Goal: Task Accomplishment & Management: Use online tool/utility

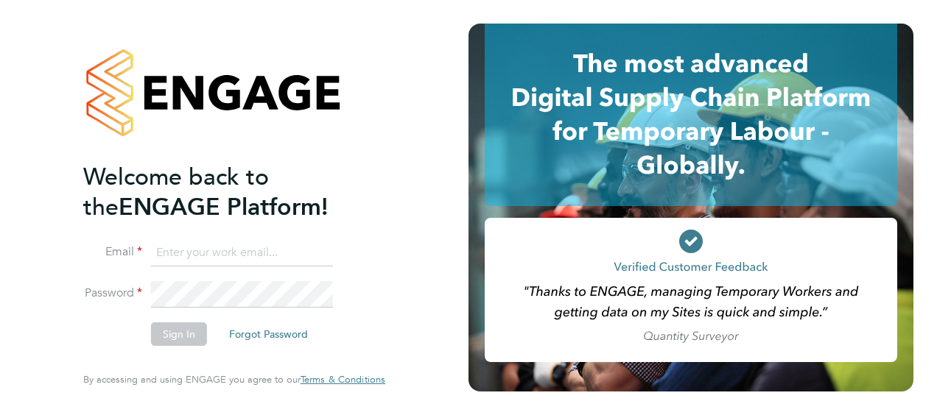
type input "nick.wilcock@vistry.co.uk"
click at [182, 333] on button "Sign In" at bounding box center [179, 335] width 56 height 24
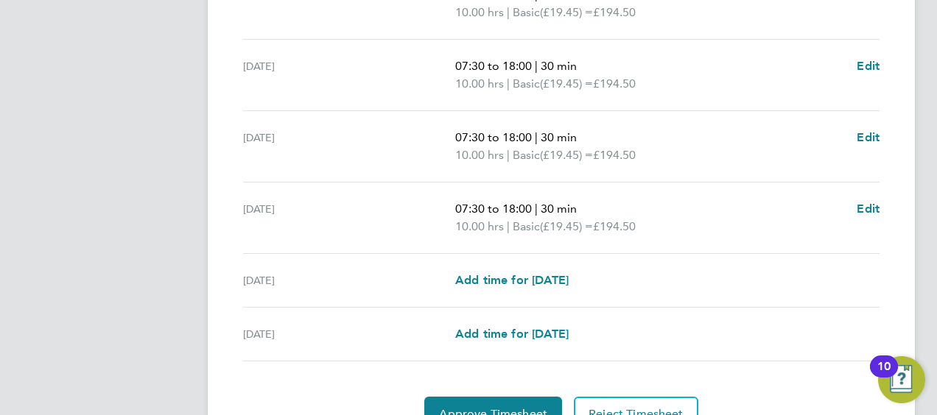
scroll to position [586, 0]
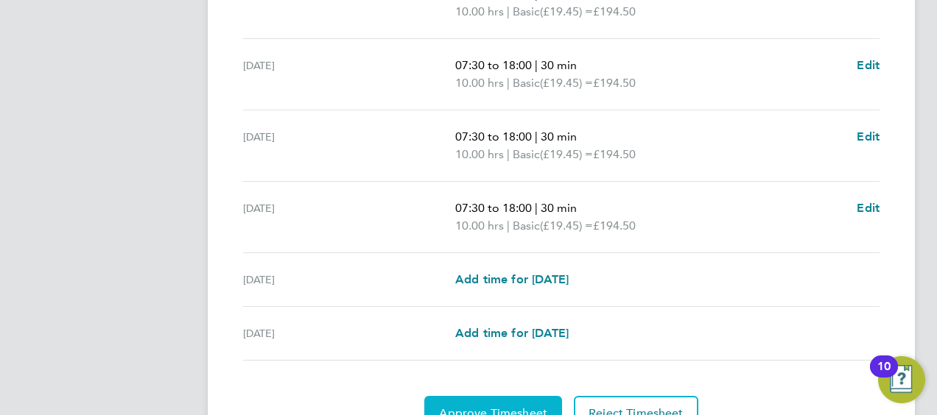
click at [474, 396] on button "Approve Timesheet" at bounding box center [493, 413] width 138 height 35
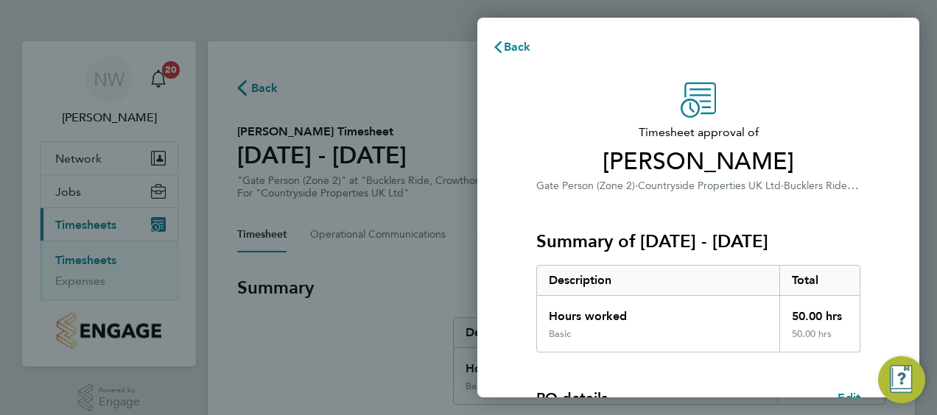
scroll to position [247, 0]
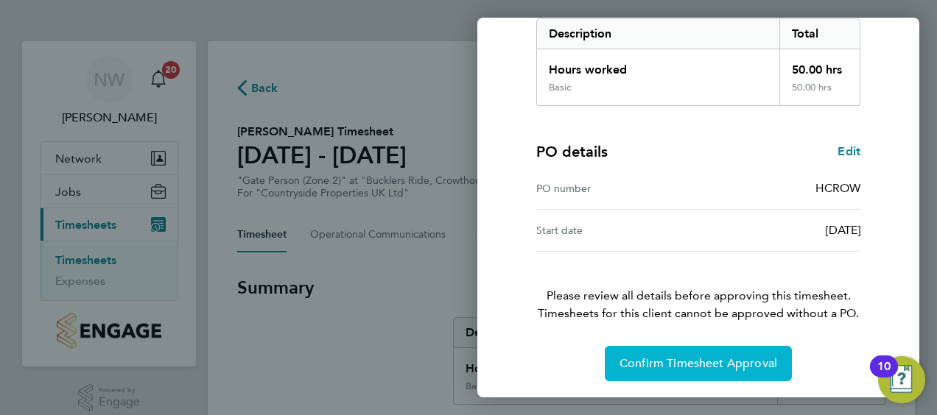
click at [676, 364] on span "Confirm Timesheet Approval" at bounding box center [699, 364] width 158 height 15
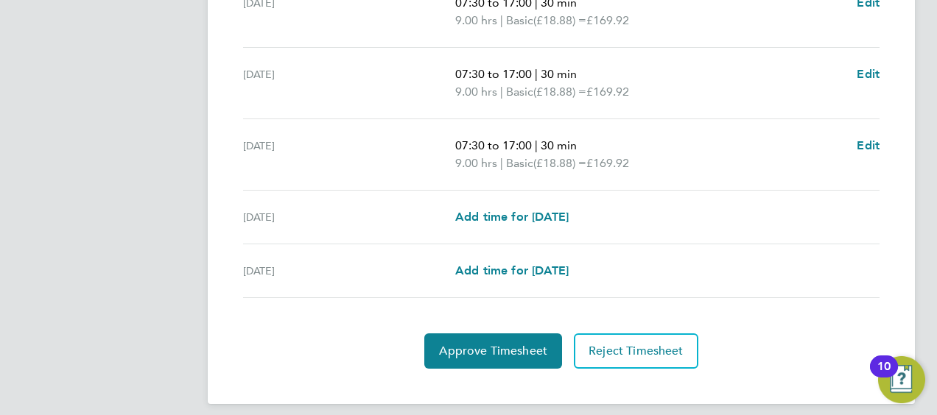
scroll to position [658, 0]
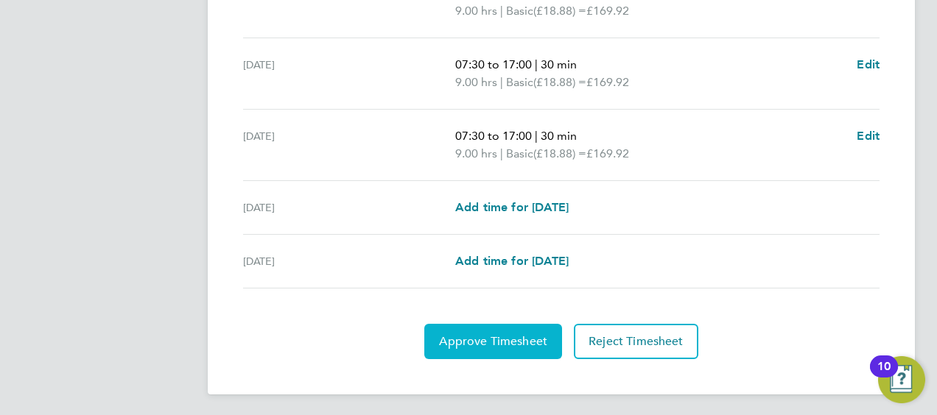
click at [464, 334] on span "Approve Timesheet" at bounding box center [493, 341] width 108 height 15
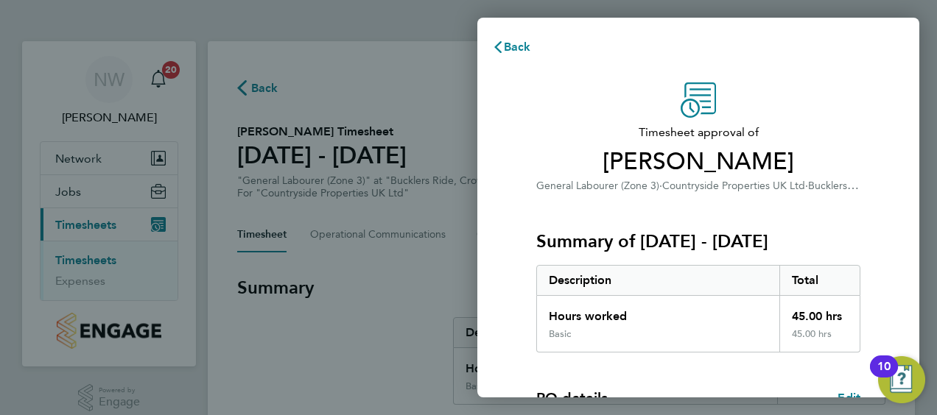
scroll to position [247, 0]
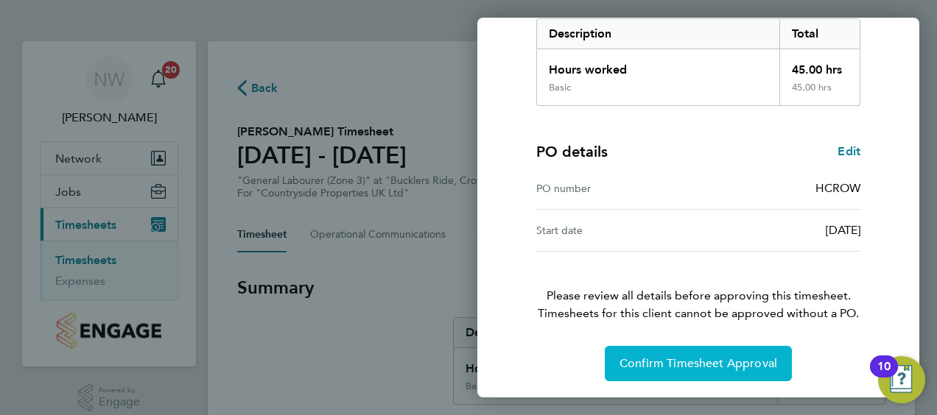
click at [666, 369] on button "Confirm Timesheet Approval" at bounding box center [698, 363] width 187 height 35
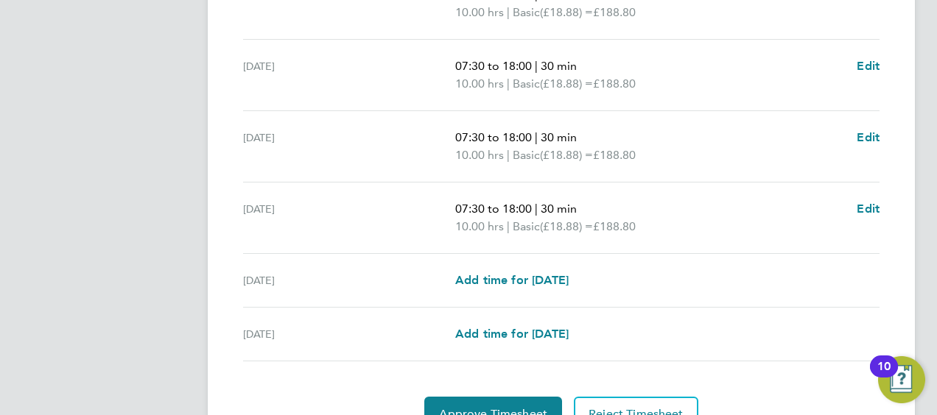
scroll to position [658, 0]
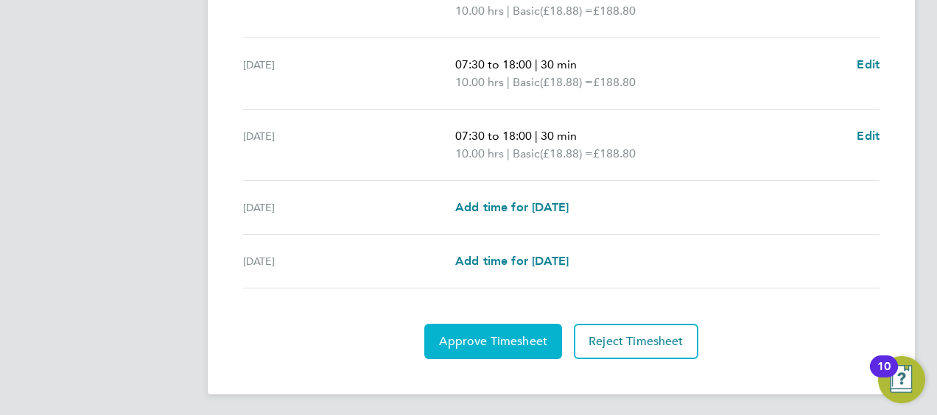
click at [451, 340] on span "Approve Timesheet" at bounding box center [493, 341] width 108 height 15
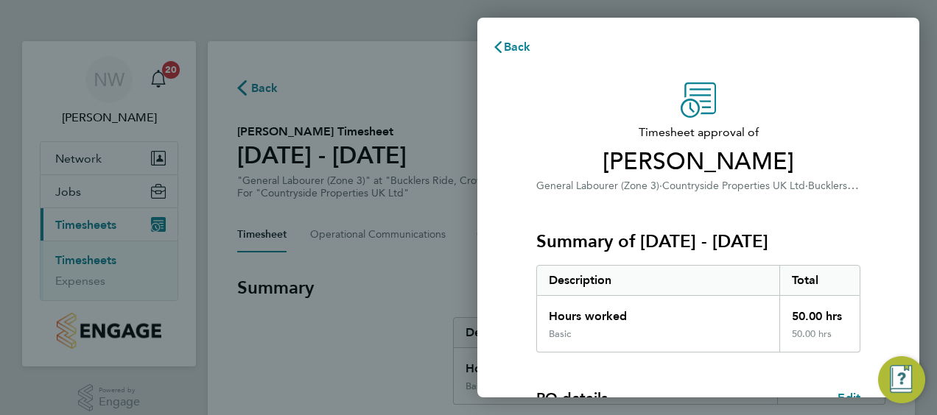
scroll to position [247, 0]
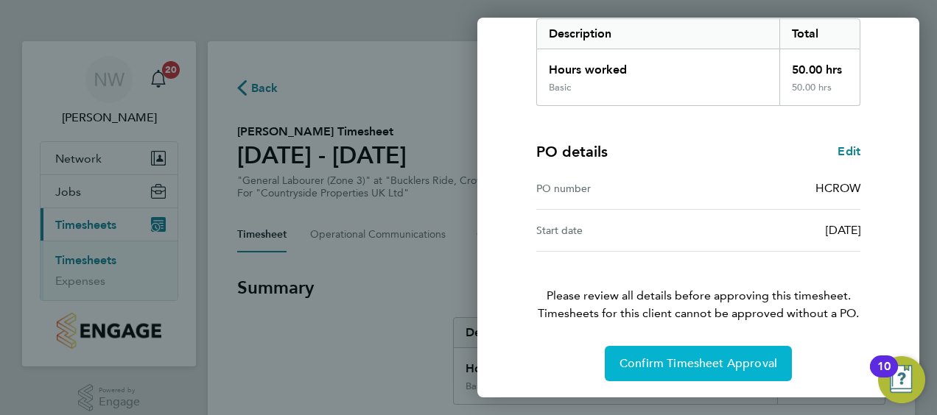
click at [675, 370] on button "Confirm Timesheet Approval" at bounding box center [698, 363] width 187 height 35
